Goal: Answer question/provide support

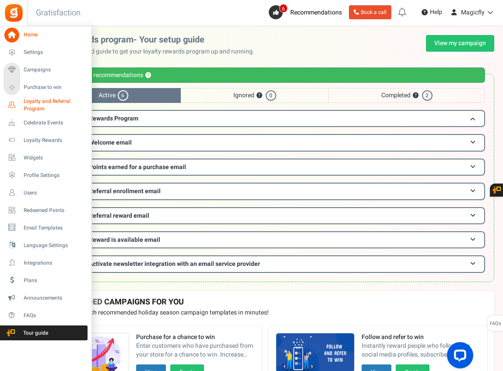
click at [35, 102] on span "Loyalty and Referral Program" at bounding box center [56, 105] width 64 height 15
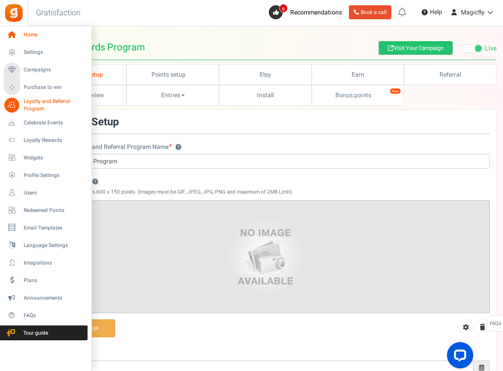
click at [32, 36] on span "Home" at bounding box center [54, 34] width 61 height 7
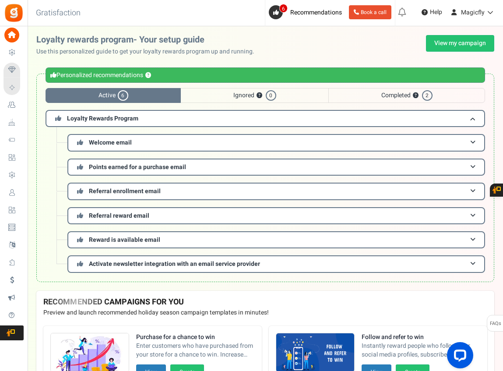
click at [380, 102] on span "Completed ? 2" at bounding box center [406, 95] width 157 height 15
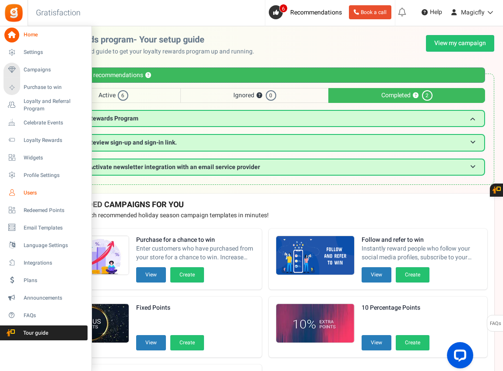
click at [39, 191] on span "Users" at bounding box center [54, 192] width 61 height 7
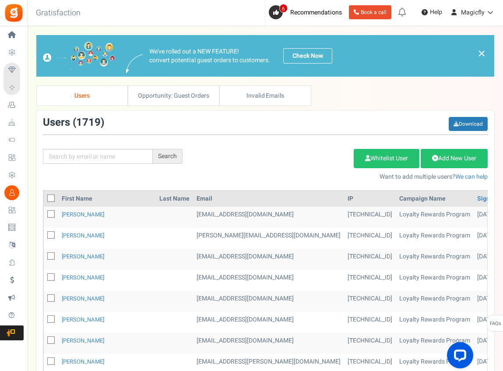
drag, startPoint x: 109, startPoint y: 167, endPoint x: 99, endPoint y: 167, distance: 9.6
click at [107, 167] on div "Search Add Etsy Order Delete Selected Users Import Users Spam Protection Subtra…" at bounding box center [265, 149] width 458 height 64
click at [77, 159] on input "text" at bounding box center [98, 156] width 110 height 15
paste input "[EMAIL_ADDRESS][DOMAIN_NAME]"
type input "[EMAIL_ADDRESS][DOMAIN_NAME]"
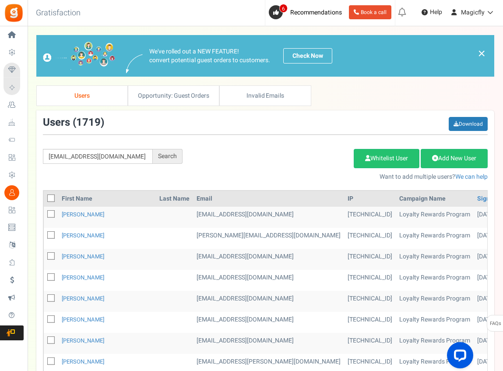
click at [182, 157] on div "[EMAIL_ADDRESS][DOMAIN_NAME] Search" at bounding box center [112, 156] width 153 height 15
click at [178, 157] on div "Search" at bounding box center [168, 156] width 30 height 15
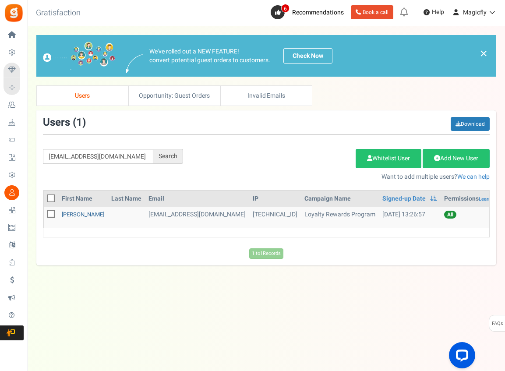
click at [86, 211] on link "[PERSON_NAME]" at bounding box center [83, 214] width 42 height 8
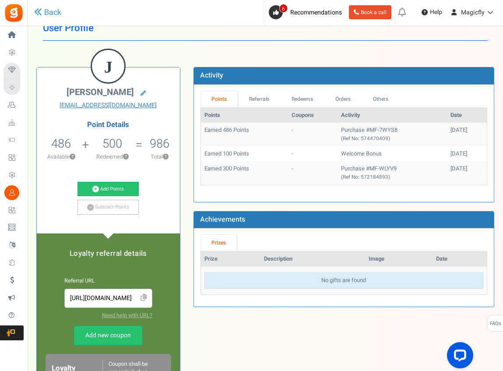
scroll to position [12, 0]
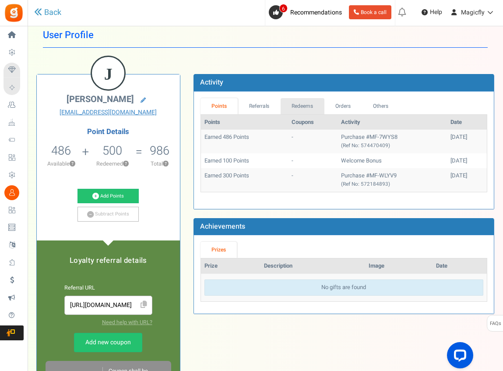
click at [297, 108] on link "Redeems" at bounding box center [303, 106] width 44 height 16
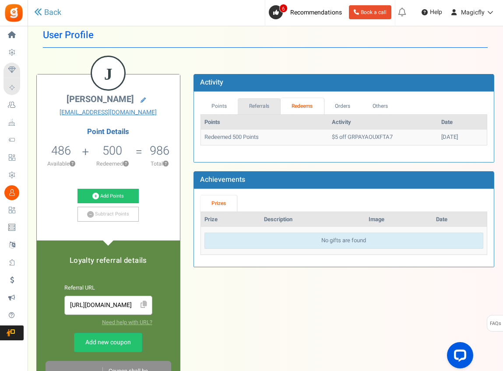
click at [263, 107] on link "Referrals" at bounding box center [259, 106] width 43 height 16
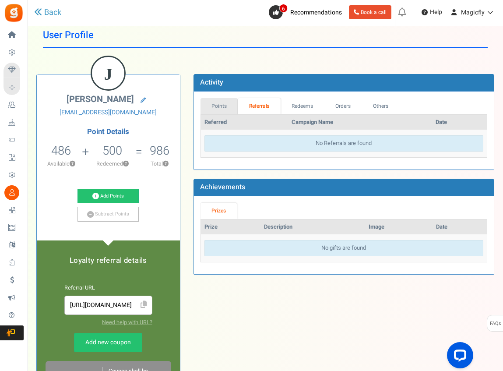
click at [223, 103] on link "Points" at bounding box center [220, 106] width 38 height 16
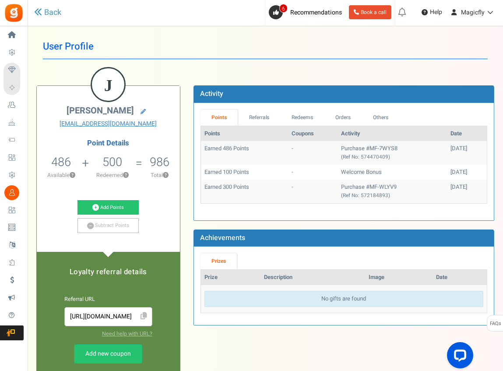
scroll to position [0, 0]
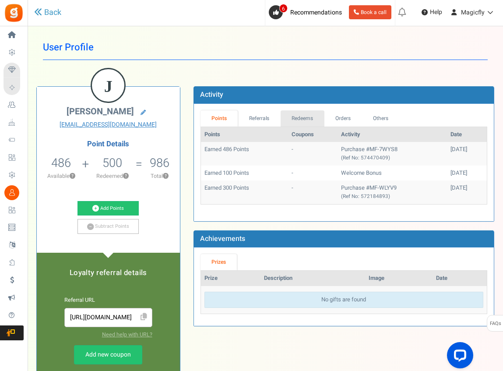
click at [299, 120] on link "Redeems" at bounding box center [303, 118] width 44 height 16
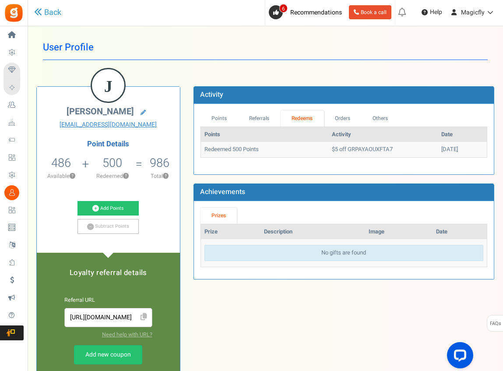
click at [333, 149] on td "$5 off GRPAYAOUXFTA7" at bounding box center [382, 149] width 109 height 15
click at [341, 122] on link "Orders" at bounding box center [343, 118] width 38 height 16
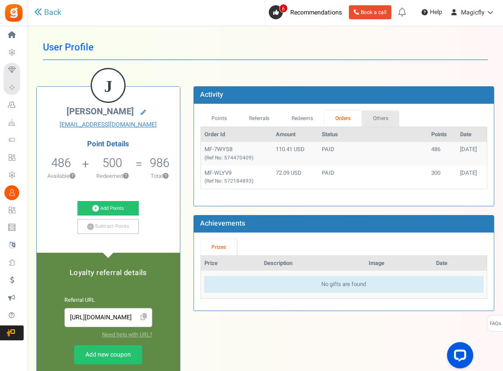
click at [381, 120] on link "Others" at bounding box center [381, 118] width 38 height 16
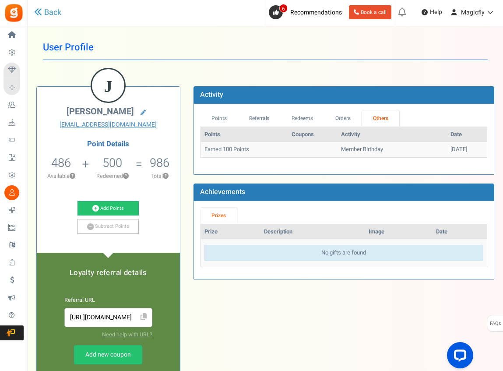
click at [224, 217] on link "Prizes" at bounding box center [219, 216] width 37 height 16
drag, startPoint x: 302, startPoint y: 242, endPoint x: 299, endPoint y: 239, distance: 4.7
click at [303, 241] on td "No gifts are found" at bounding box center [344, 253] width 286 height 28
click at [292, 233] on th "Description" at bounding box center [313, 231] width 105 height 15
click at [258, 115] on link "Referrals" at bounding box center [259, 118] width 43 height 16
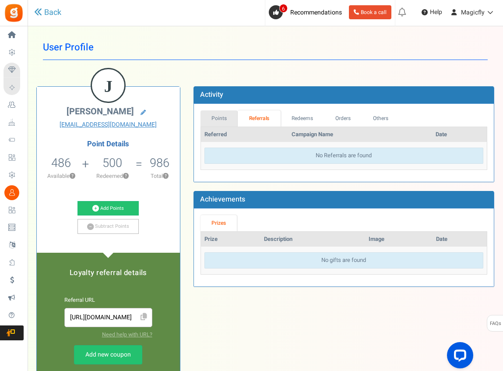
click at [227, 116] on link "Points" at bounding box center [220, 118] width 38 height 16
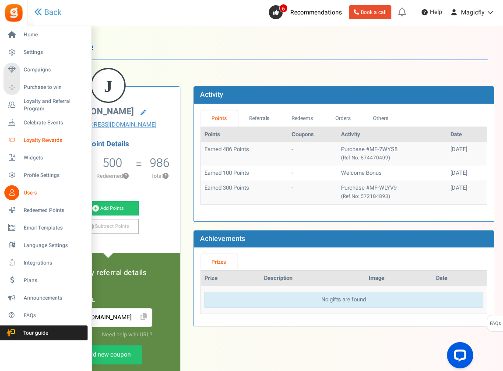
click at [44, 140] on span "Loyalty Rewards" at bounding box center [54, 140] width 61 height 7
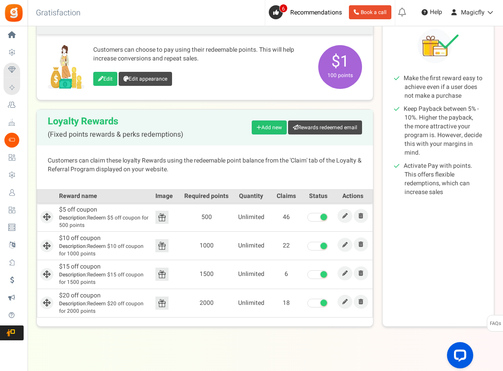
scroll to position [128, 0]
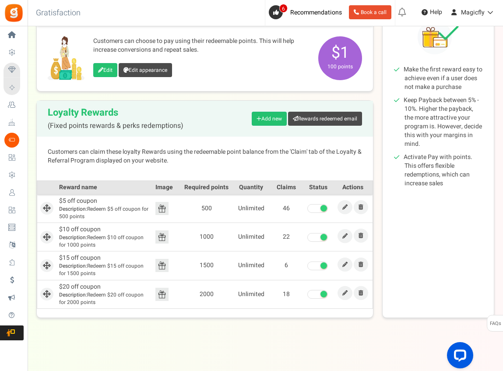
click at [82, 207] on b "Description:" at bounding box center [73, 209] width 28 height 8
click at [70, 201] on td "$5 off coupon Description: Redeem $5 off coupon for 500 points" at bounding box center [105, 208] width 96 height 28
drag, startPoint x: 287, startPoint y: 206, endPoint x: 279, endPoint y: 207, distance: 7.9
click at [281, 207] on td "46" at bounding box center [286, 208] width 35 height 28
click at [265, 208] on td "Unlimited" at bounding box center [251, 208] width 35 height 28
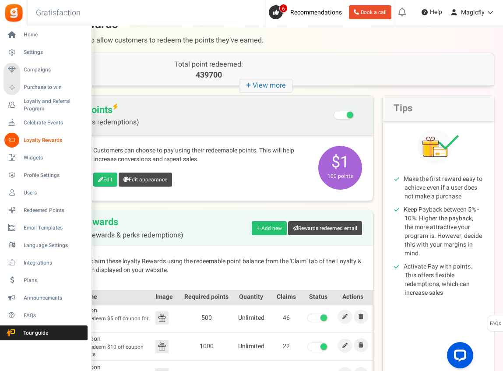
scroll to position [0, 0]
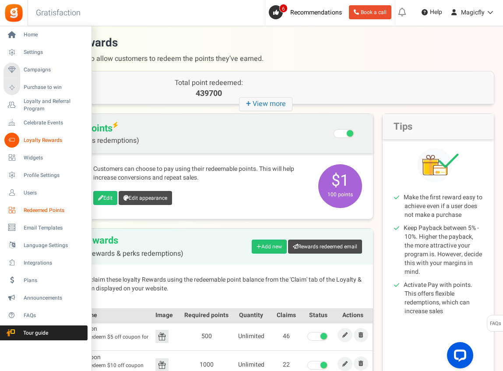
click at [25, 208] on span "Redeemed Points" at bounding box center [54, 210] width 61 height 7
